Goal: Information Seeking & Learning: Learn about a topic

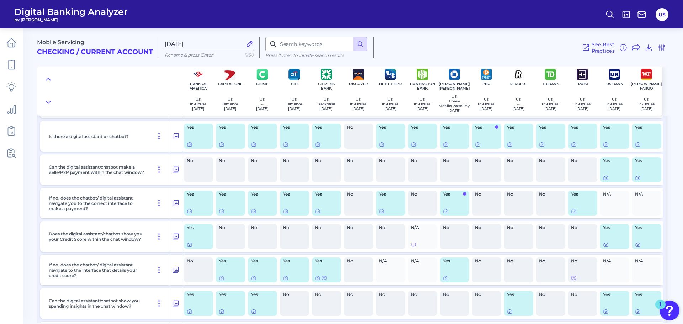
scroll to position [11385, 0]
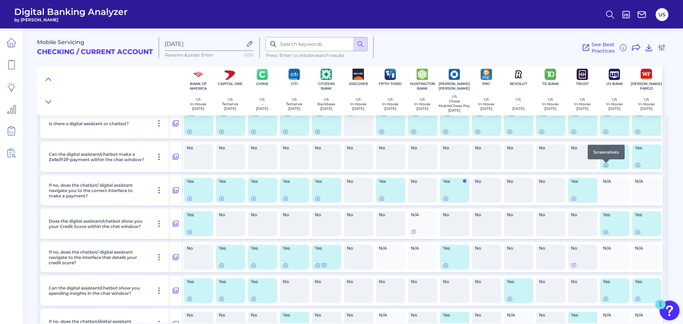
click at [603, 168] on div "Yes" at bounding box center [614, 156] width 29 height 25
click at [605, 168] on icon at bounding box center [606, 165] width 6 height 6
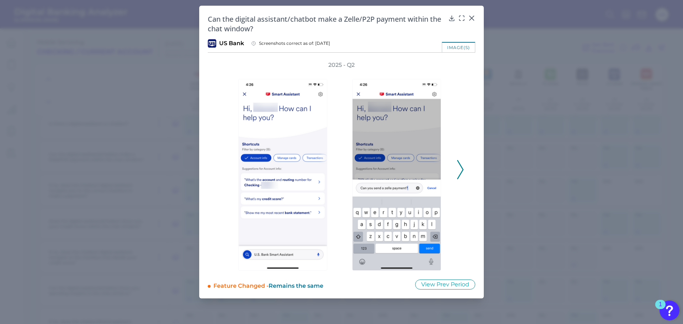
drag, startPoint x: 464, startPoint y: 165, endPoint x: 465, endPoint y: 169, distance: 4.5
click at [465, 169] on div "2025 - Q2" at bounding box center [342, 166] width 268 height 210
click at [456, 169] on div "2025 - Q2" at bounding box center [341, 166] width 245 height 210
click at [460, 170] on icon at bounding box center [460, 169] width 6 height 19
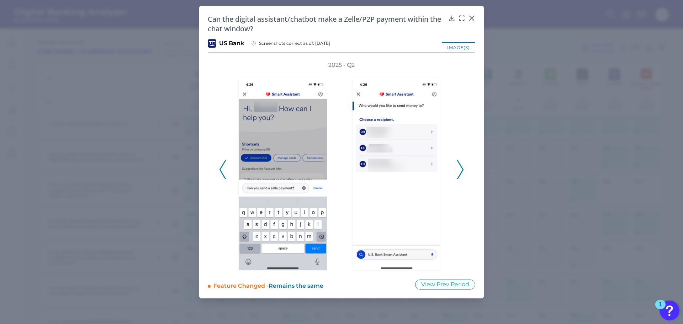
click at [460, 170] on icon at bounding box center [460, 169] width 6 height 19
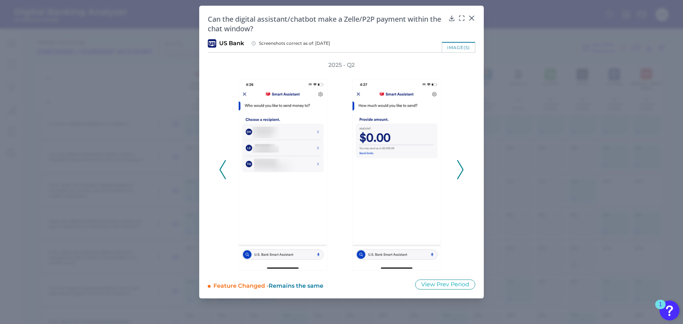
click at [460, 170] on icon at bounding box center [460, 169] width 6 height 19
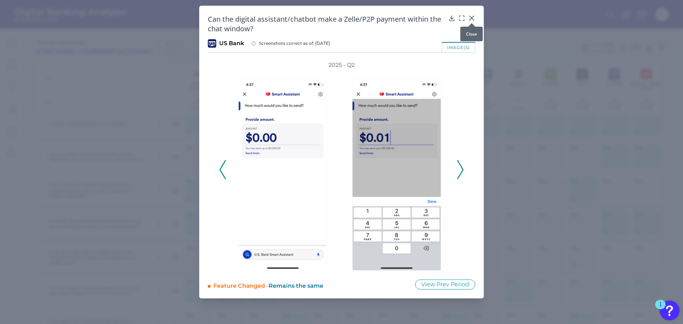
click at [474, 20] on div at bounding box center [471, 23] width 7 height 7
click at [472, 15] on div "Can the digital assistant/chatbot make a Zelle/P2P payment within the chat wind…" at bounding box center [341, 152] width 285 height 293
click at [470, 22] on div "Can the digital assistant/chatbot make a Zelle/P2P payment within the chat wind…" at bounding box center [342, 23] width 268 height 19
click at [472, 17] on icon at bounding box center [471, 18] width 7 height 7
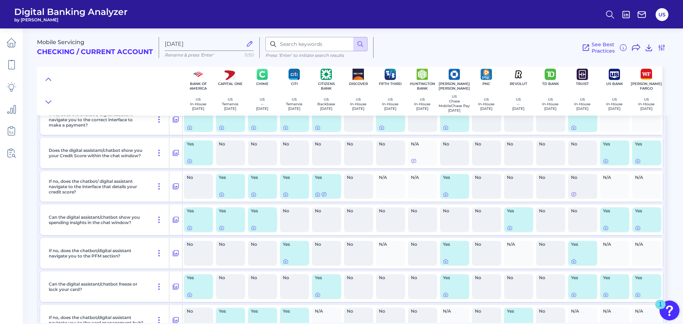
scroll to position [11456, 0]
